Goal: Transaction & Acquisition: Register for event/course

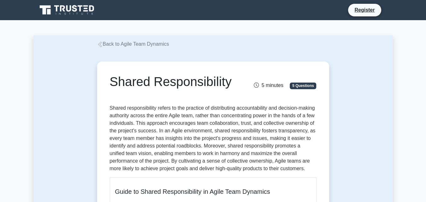
drag, startPoint x: 233, startPoint y: 83, endPoint x: 109, endPoint y: 85, distance: 124.3
click at [109, 85] on div "Shared Responsibility" at bounding box center [177, 83] width 143 height 18
copy h1 "Shared Responsibility"
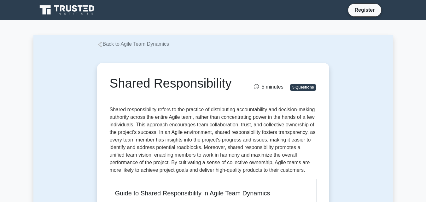
drag, startPoint x: 104, startPoint y: 5, endPoint x: 67, endPoint y: 9, distance: 37.8
click at [67, 9] on div "Register" at bounding box center [213, 10] width 360 height 15
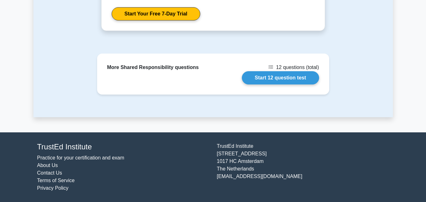
scroll to position [914, 0]
